Goal: Navigation & Orientation: Find specific page/section

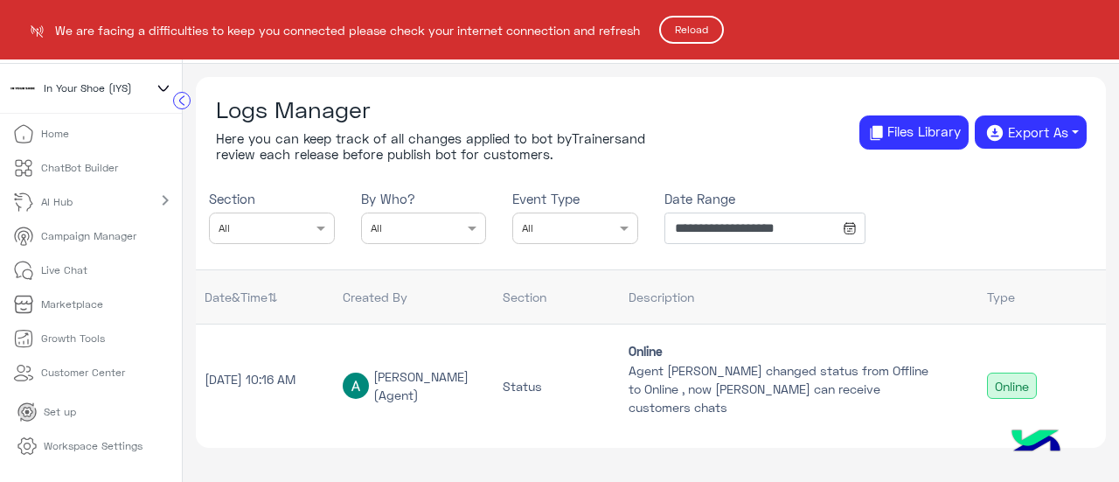
scroll to position [130, 0]
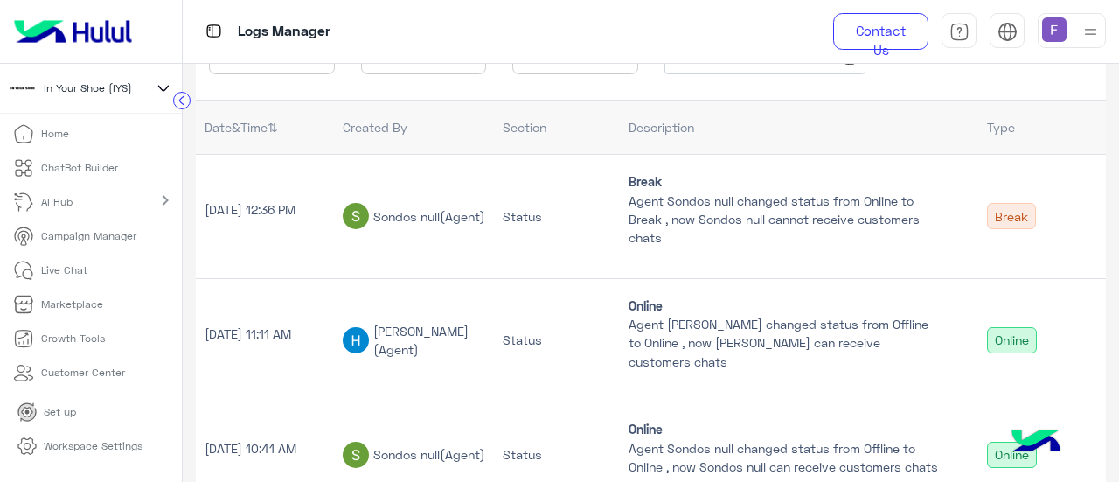
click at [94, 233] on p "Campaign Manager" at bounding box center [88, 236] width 95 height 16
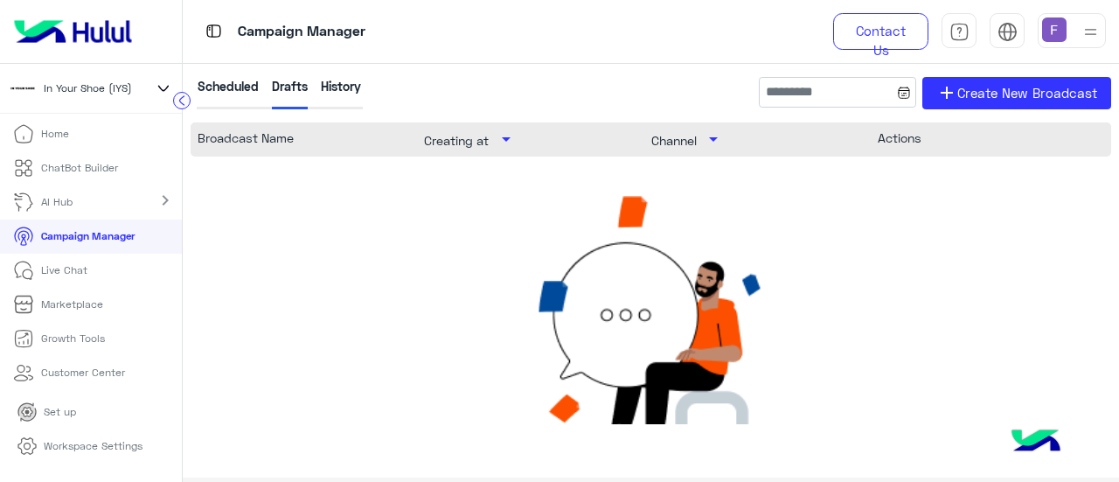
click at [77, 263] on p "Live Chat" at bounding box center [64, 270] width 46 height 16
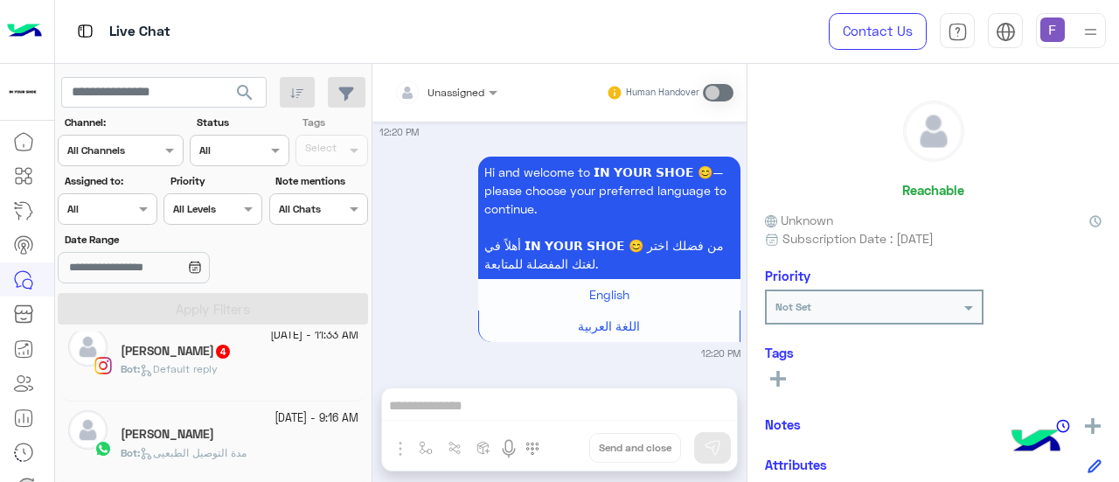
scroll to position [189, 0]
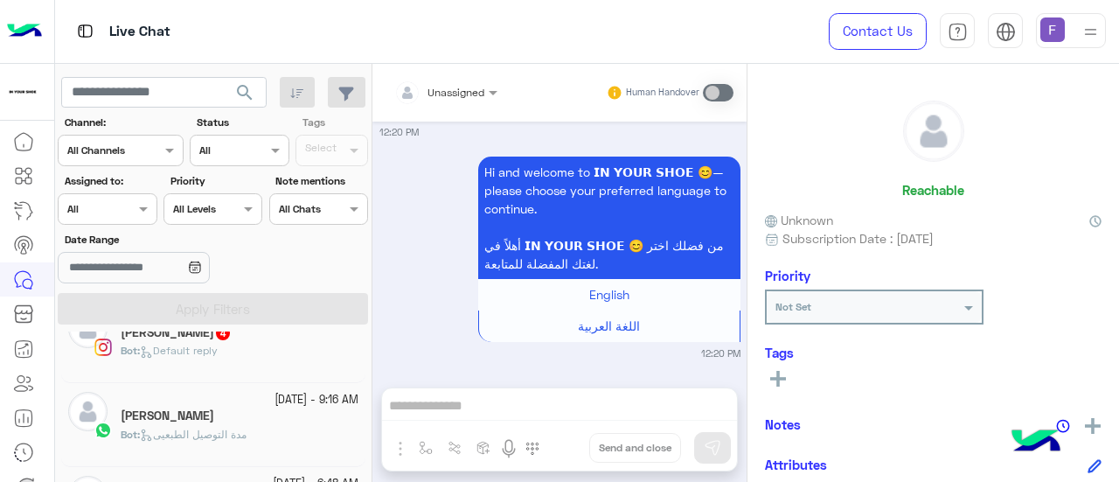
click at [282, 350] on div "Bot : Default reply" at bounding box center [240, 358] width 238 height 31
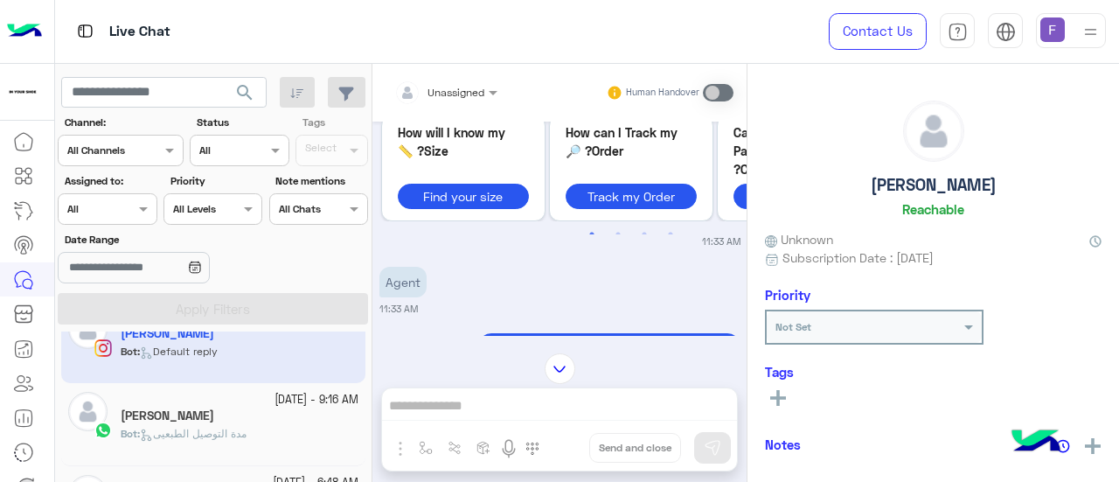
scroll to position [811, 0]
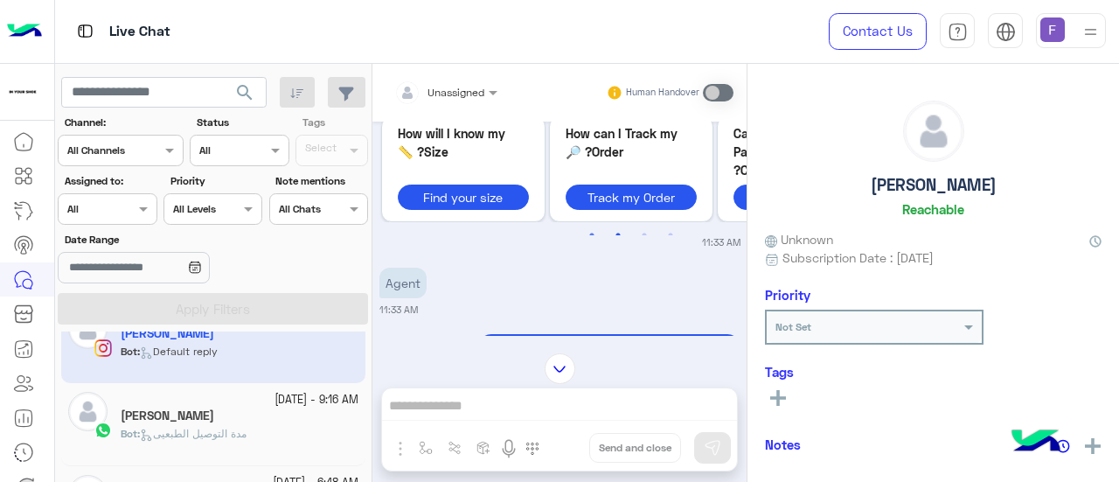
click at [613, 226] on button "2" at bounding box center [617, 234] width 17 height 17
click at [642, 235] on small "11:33 AM" at bounding box center [560, 242] width 361 height 14
click at [645, 235] on small "11:33 AM" at bounding box center [560, 242] width 361 height 14
click at [641, 226] on button "3" at bounding box center [644, 234] width 17 height 17
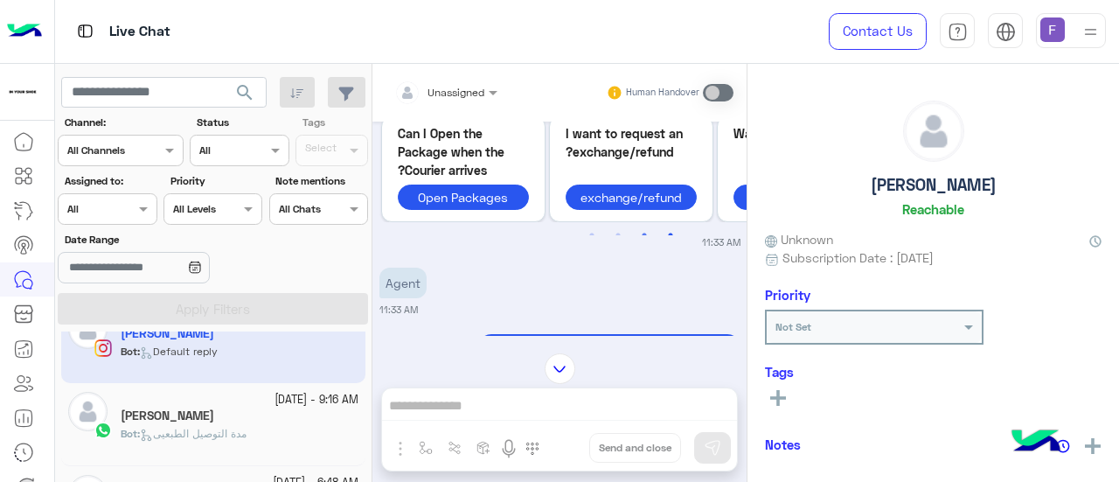
click at [666, 226] on button "4" at bounding box center [670, 234] width 17 height 17
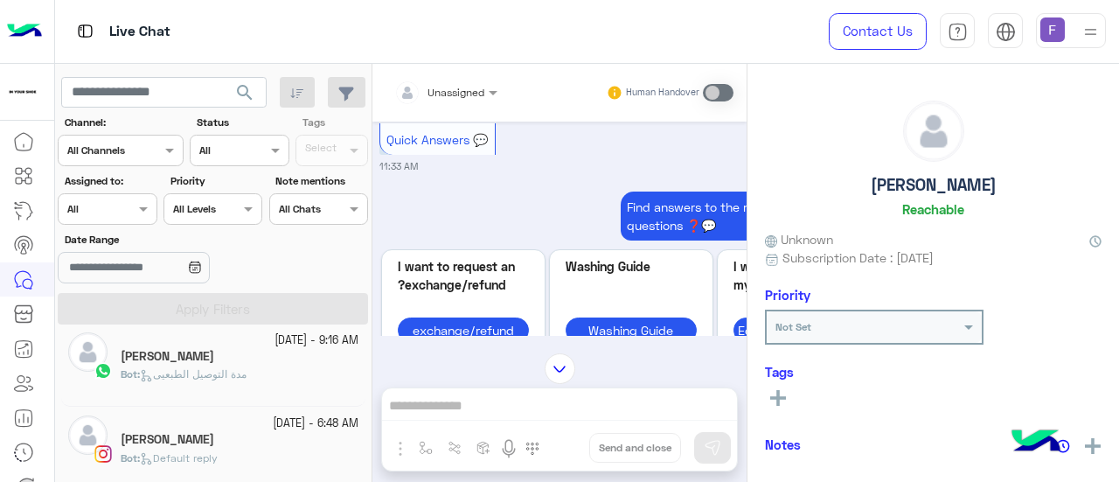
scroll to position [248, 0]
click at [197, 375] on span "مدة التوصيل الطبعيى" at bounding box center [193, 373] width 107 height 13
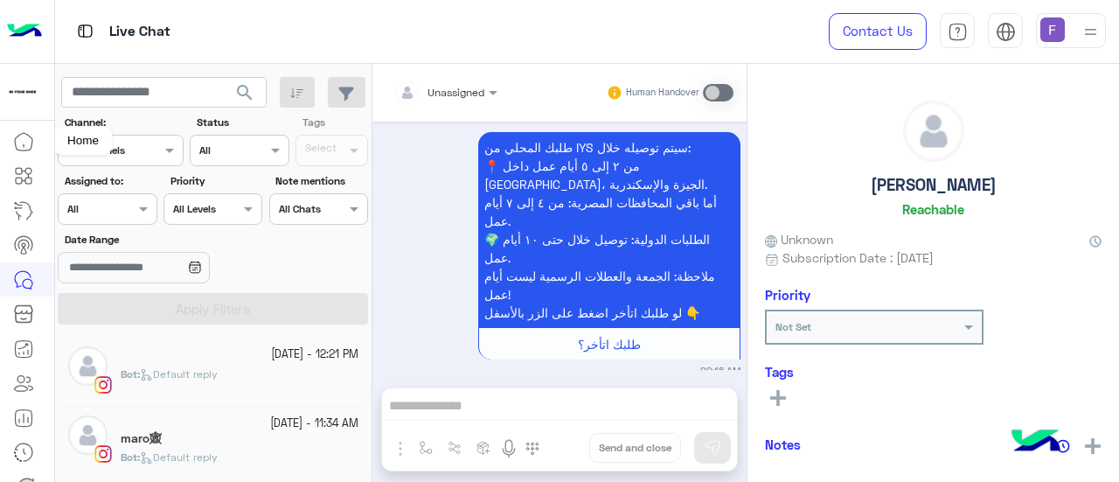
click at [31, 142] on icon at bounding box center [23, 141] width 17 height 17
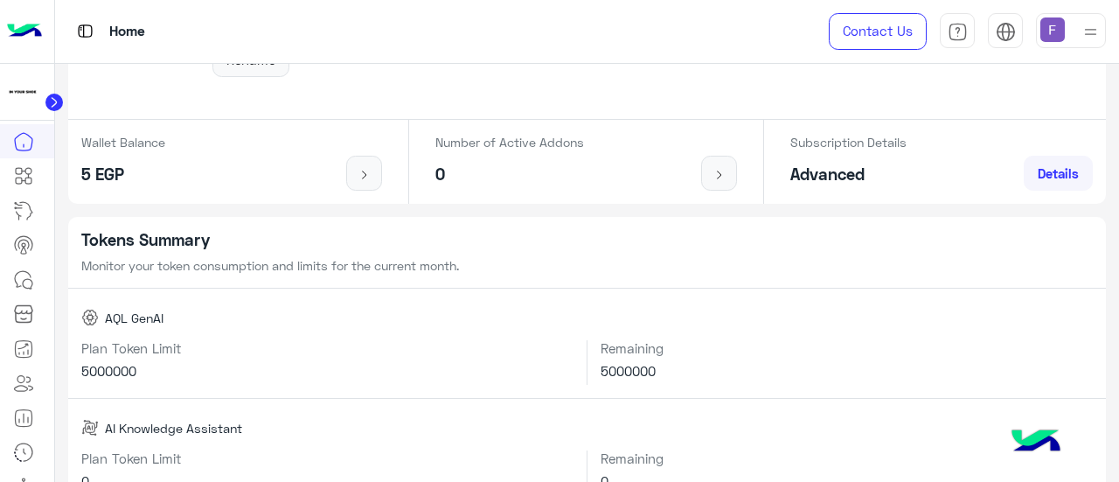
scroll to position [192, 0]
click at [27, 172] on icon at bounding box center [23, 175] width 21 height 21
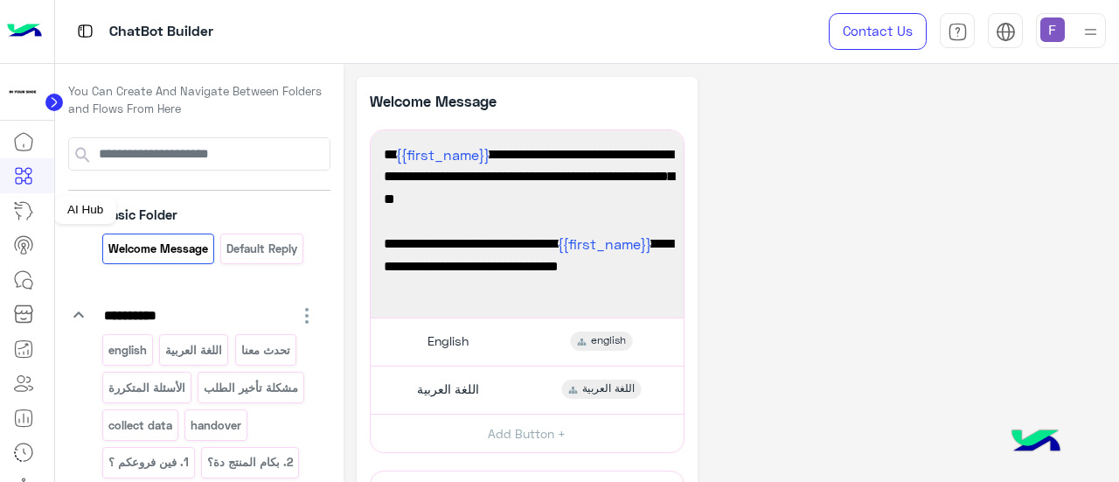
click at [14, 205] on icon at bounding box center [23, 210] width 21 height 21
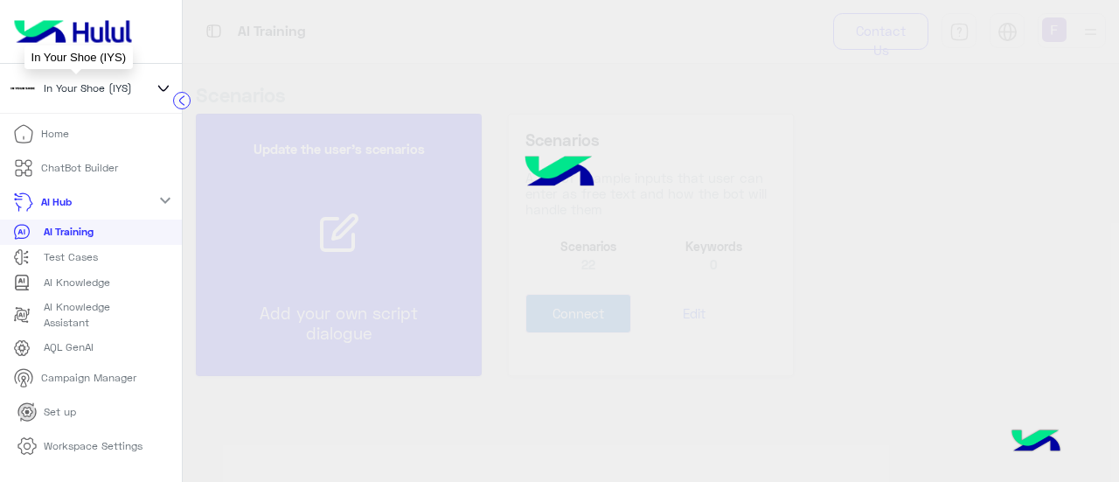
click at [61, 83] on span "In Your Shoe (IYS)" at bounding box center [88, 88] width 88 height 16
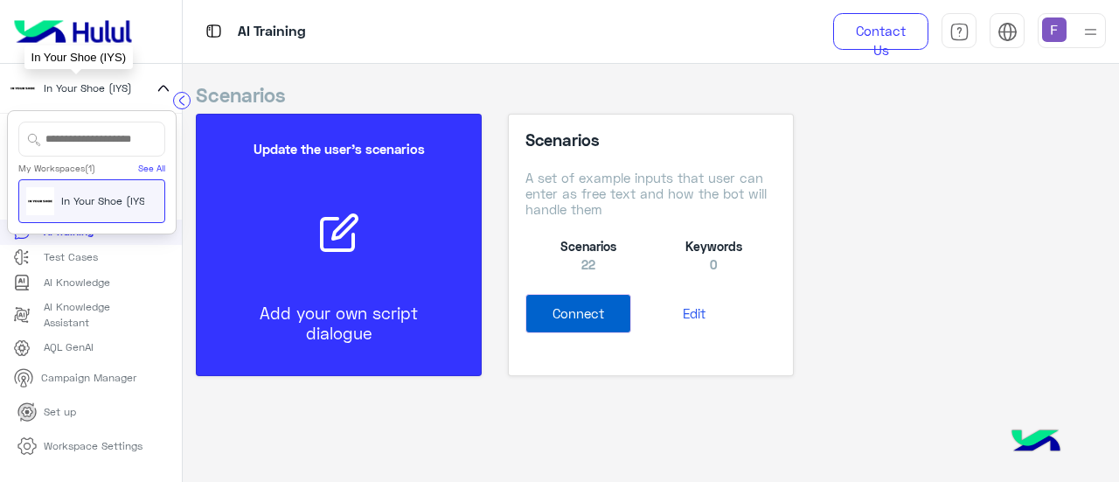
click at [70, 94] on span "In Your Shoe (IYS)" at bounding box center [88, 88] width 88 height 16
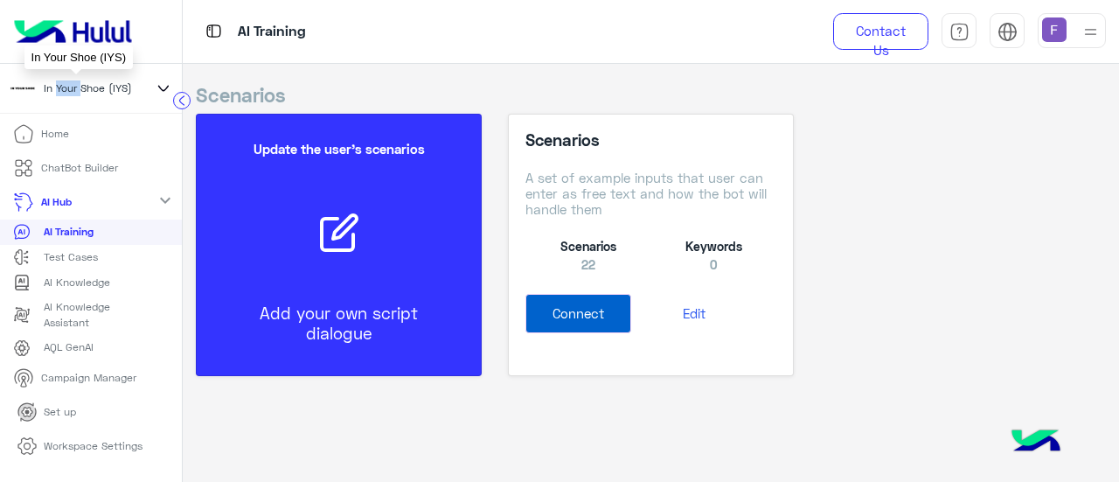
click at [70, 94] on span "In Your Shoe (IYS)" at bounding box center [88, 88] width 88 height 16
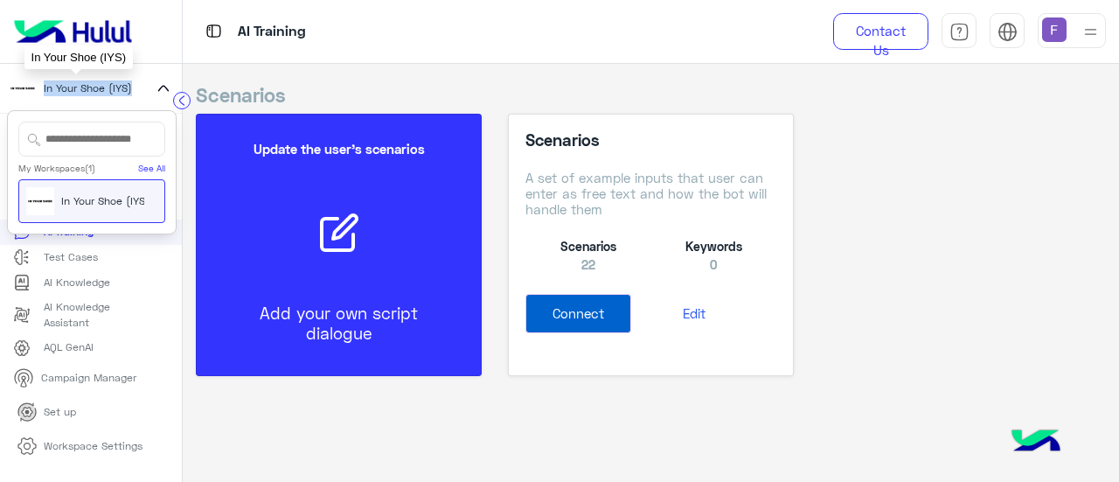
click at [70, 94] on span "In Your Shoe (IYS)" at bounding box center [88, 88] width 88 height 16
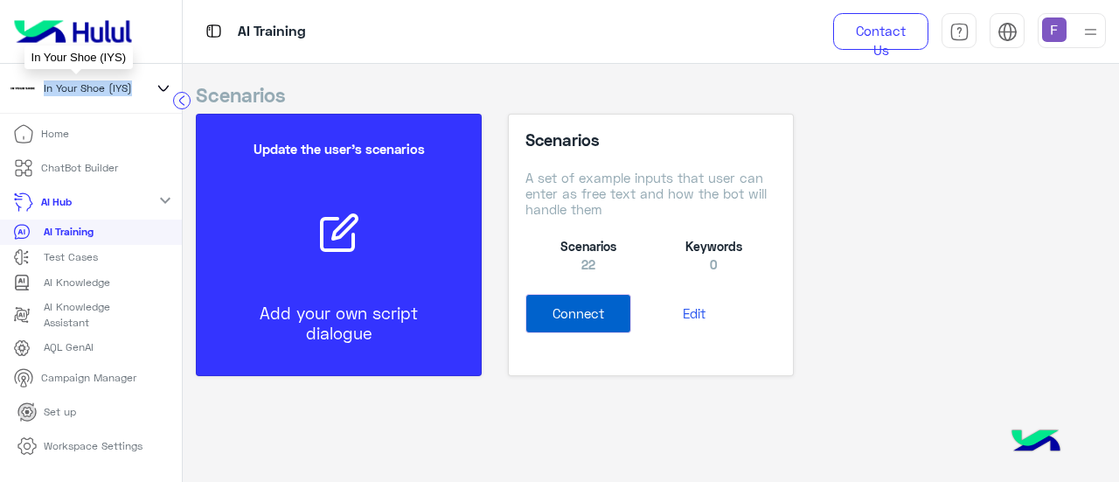
click at [70, 94] on span "In Your Shoe (IYS)" at bounding box center [88, 88] width 88 height 16
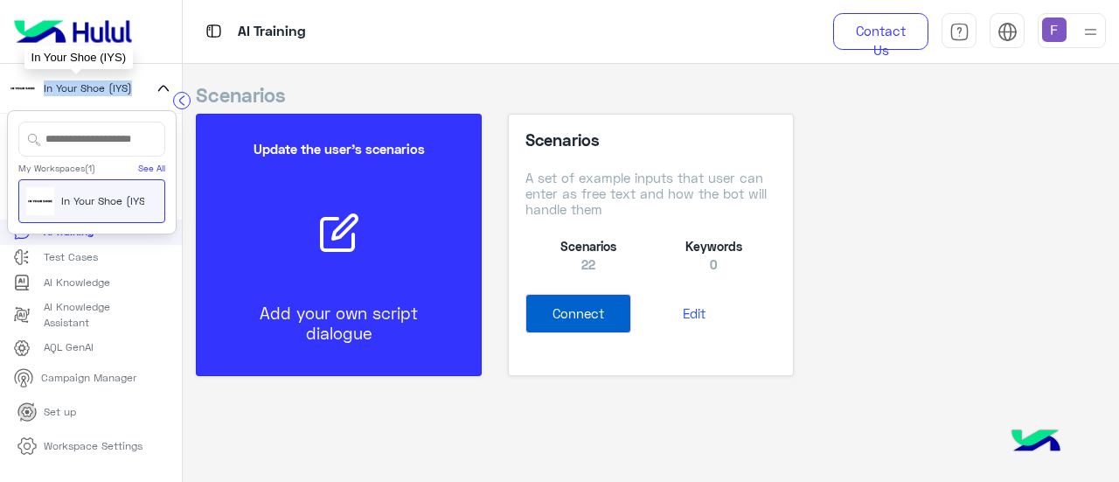
click at [73, 87] on span "In Your Shoe (IYS)" at bounding box center [88, 88] width 88 height 16
